Goal: Task Accomplishment & Management: Use online tool/utility

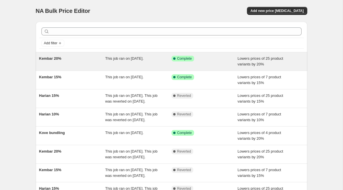
click at [89, 61] on div "Kembar 20%" at bounding box center [72, 61] width 66 height 11
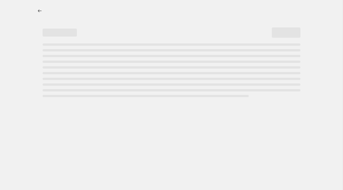
select select "percentage"
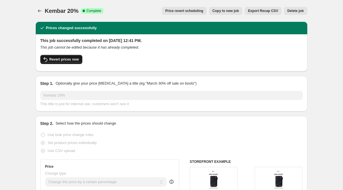
click at [76, 58] on span "Revert prices now" at bounding box center [63, 59] width 29 height 5
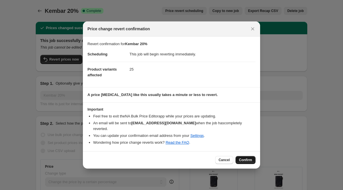
click at [239, 159] on span "Confirm" at bounding box center [245, 160] width 13 height 5
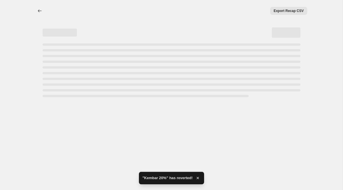
select select "percentage"
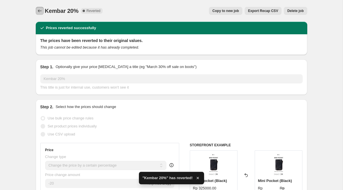
click at [37, 14] on button "Price change jobs" at bounding box center [40, 11] width 8 height 8
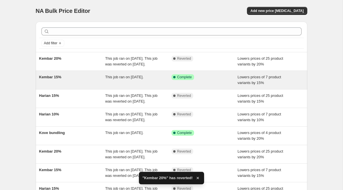
click at [61, 79] on span "Kembar 15%" at bounding box center [50, 77] width 22 height 4
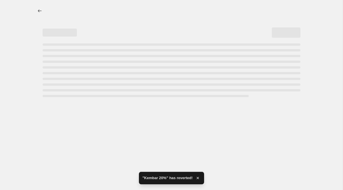
select select "percentage"
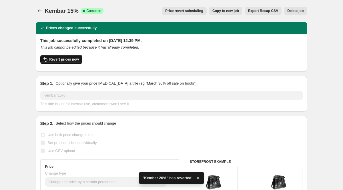
click at [53, 58] on span "Revert prices now" at bounding box center [63, 59] width 29 height 5
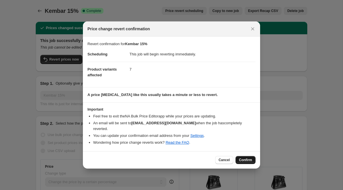
click at [251, 158] on span "Confirm" at bounding box center [245, 160] width 13 height 5
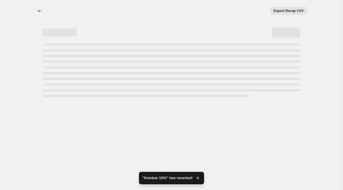
select select "percentage"
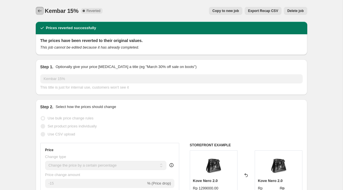
click at [39, 12] on icon "Price change jobs" at bounding box center [40, 11] width 6 height 6
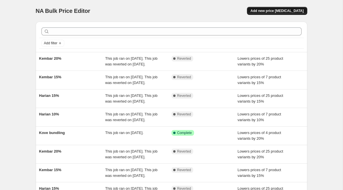
click at [292, 8] on button "Add new price [MEDICAL_DATA]" at bounding box center [277, 11] width 60 height 8
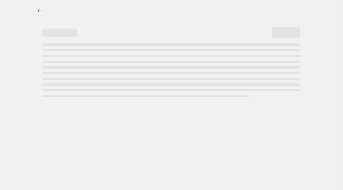
select select "percentage"
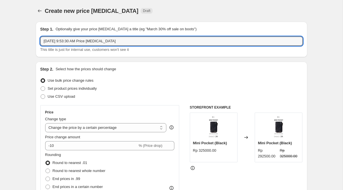
drag, startPoint x: 125, startPoint y: 39, endPoint x: 35, endPoint y: 38, distance: 89.6
type input "Daily"
click at [39, 13] on icon "Price change jobs" at bounding box center [40, 11] width 6 height 6
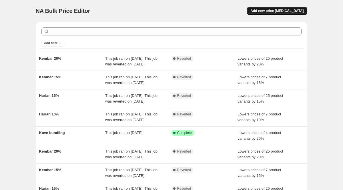
click at [273, 11] on span "Add new price [MEDICAL_DATA]" at bounding box center [276, 11] width 53 height 5
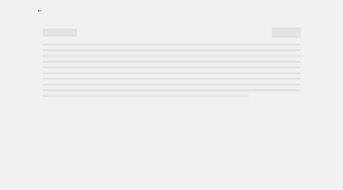
select select "percentage"
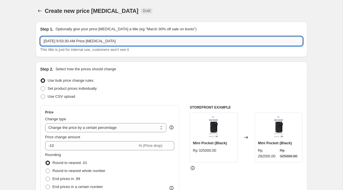
click at [82, 42] on input "[DATE] 9:53:30 AM Price [MEDICAL_DATA]" at bounding box center [171, 41] width 262 height 9
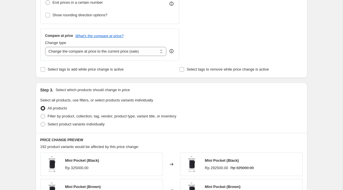
scroll to position [184, 0]
type input "Harian 10%"
click at [103, 126] on span "Select product variants individually" at bounding box center [76, 124] width 57 height 4
click at [41, 122] on input "Select product variants individually" at bounding box center [41, 122] width 0 height 0
radio input "true"
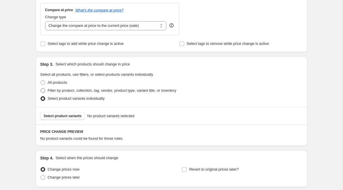
scroll to position [225, 0]
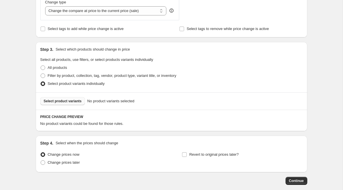
click at [76, 98] on button "Select product variants" at bounding box center [62, 101] width 45 height 8
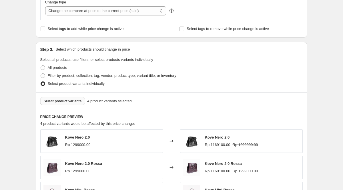
click at [78, 100] on span "Select product variants" at bounding box center [63, 101] width 38 height 5
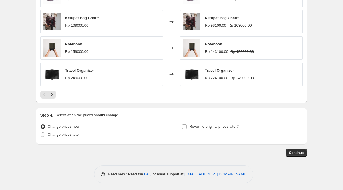
scroll to position [397, 0]
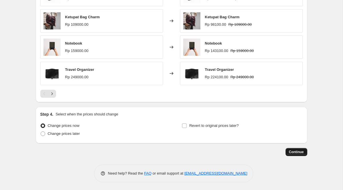
click at [291, 151] on span "Continue" at bounding box center [296, 152] width 15 height 5
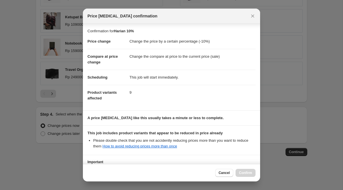
scroll to position [51, 0]
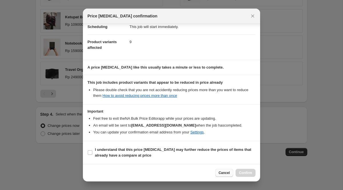
click at [227, 175] on button "Cancel" at bounding box center [224, 173] width 18 height 8
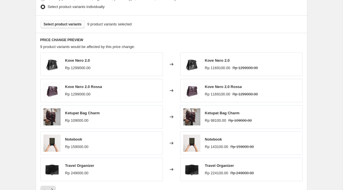
scroll to position [282, 0]
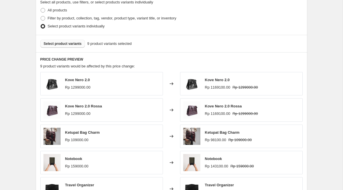
click at [75, 45] on span "Select product variants" at bounding box center [63, 43] width 38 height 5
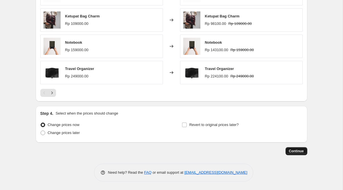
click at [286, 152] on button "Continue" at bounding box center [296, 151] width 22 height 8
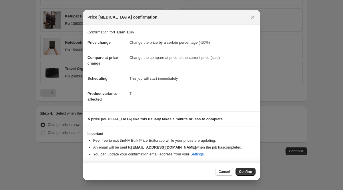
click at [245, 175] on button "Confirm" at bounding box center [245, 172] width 20 height 8
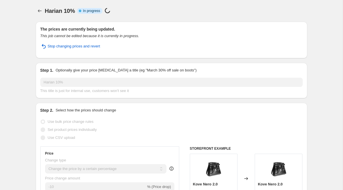
select select "percentage"
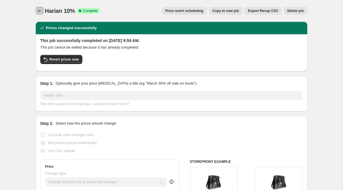
click at [41, 14] on button "Price change jobs" at bounding box center [40, 11] width 8 height 8
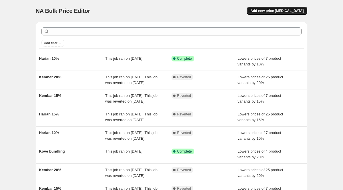
click at [282, 11] on span "Add new price [MEDICAL_DATA]" at bounding box center [276, 11] width 53 height 5
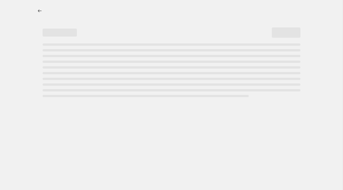
select select "percentage"
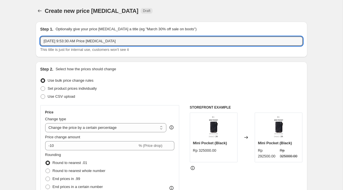
drag, startPoint x: 121, startPoint y: 39, endPoint x: 31, endPoint y: 38, distance: 90.2
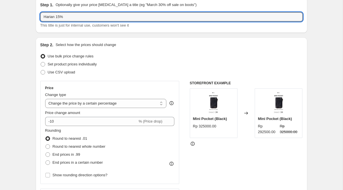
scroll to position [27, 0]
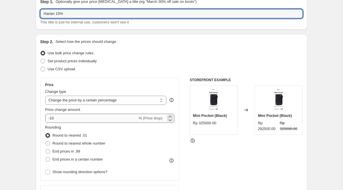
type input "Harian 15%"
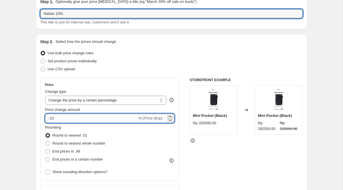
click at [90, 118] on input "-12" at bounding box center [91, 118] width 92 height 9
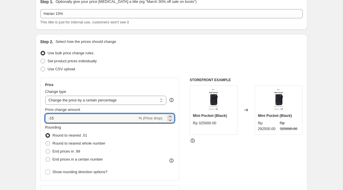
type input "-15"
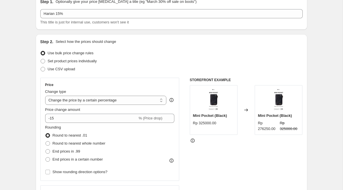
click at [140, 130] on div "Rounding Round to nearest .01 Round to nearest whole number End prices in .99 E…" at bounding box center [109, 143] width 129 height 39
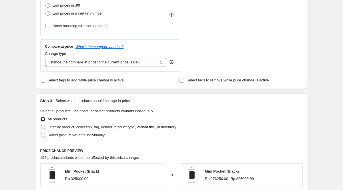
scroll to position [176, 0]
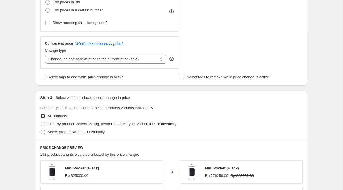
click at [104, 132] on span "Select product variants individually" at bounding box center [76, 132] width 57 height 4
click at [41, 130] on input "Select product variants individually" at bounding box center [41, 130] width 0 height 0
radio input "true"
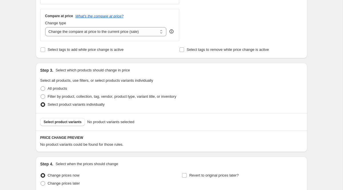
scroll to position [217, 0]
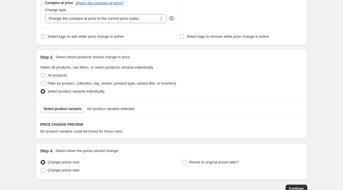
click at [78, 112] on button "Select product variants" at bounding box center [62, 109] width 45 height 8
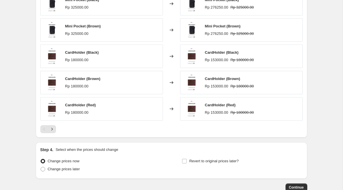
scroll to position [398, 0]
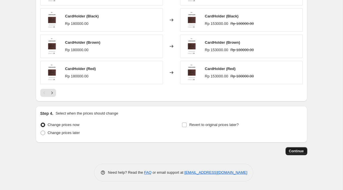
click at [289, 150] on span "Continue" at bounding box center [296, 151] width 15 height 5
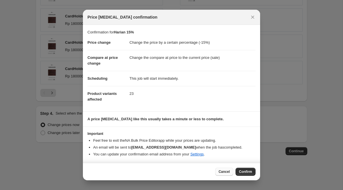
click at [220, 170] on span "Cancel" at bounding box center [223, 171] width 11 height 5
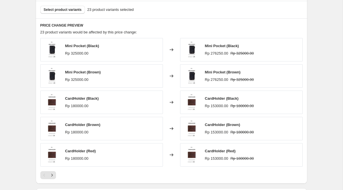
scroll to position [315, 0]
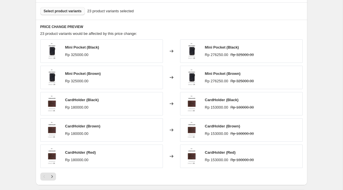
click at [77, 14] on button "Select product variants" at bounding box center [62, 11] width 45 height 8
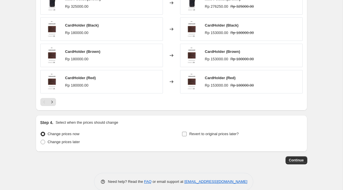
scroll to position [398, 0]
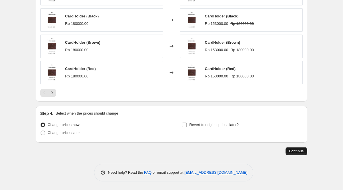
click at [294, 148] on button "Continue" at bounding box center [296, 151] width 22 height 8
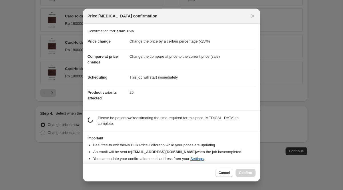
scroll to position [0, 0]
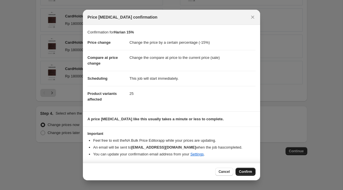
click at [243, 170] on span "Confirm" at bounding box center [245, 171] width 13 height 5
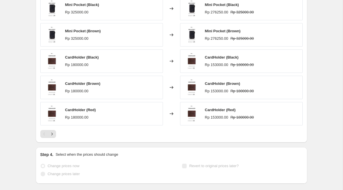
select select "percentage"
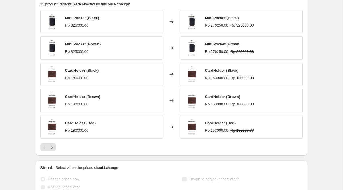
scroll to position [0, 0]
